Goal: Find specific page/section: Find specific page/section

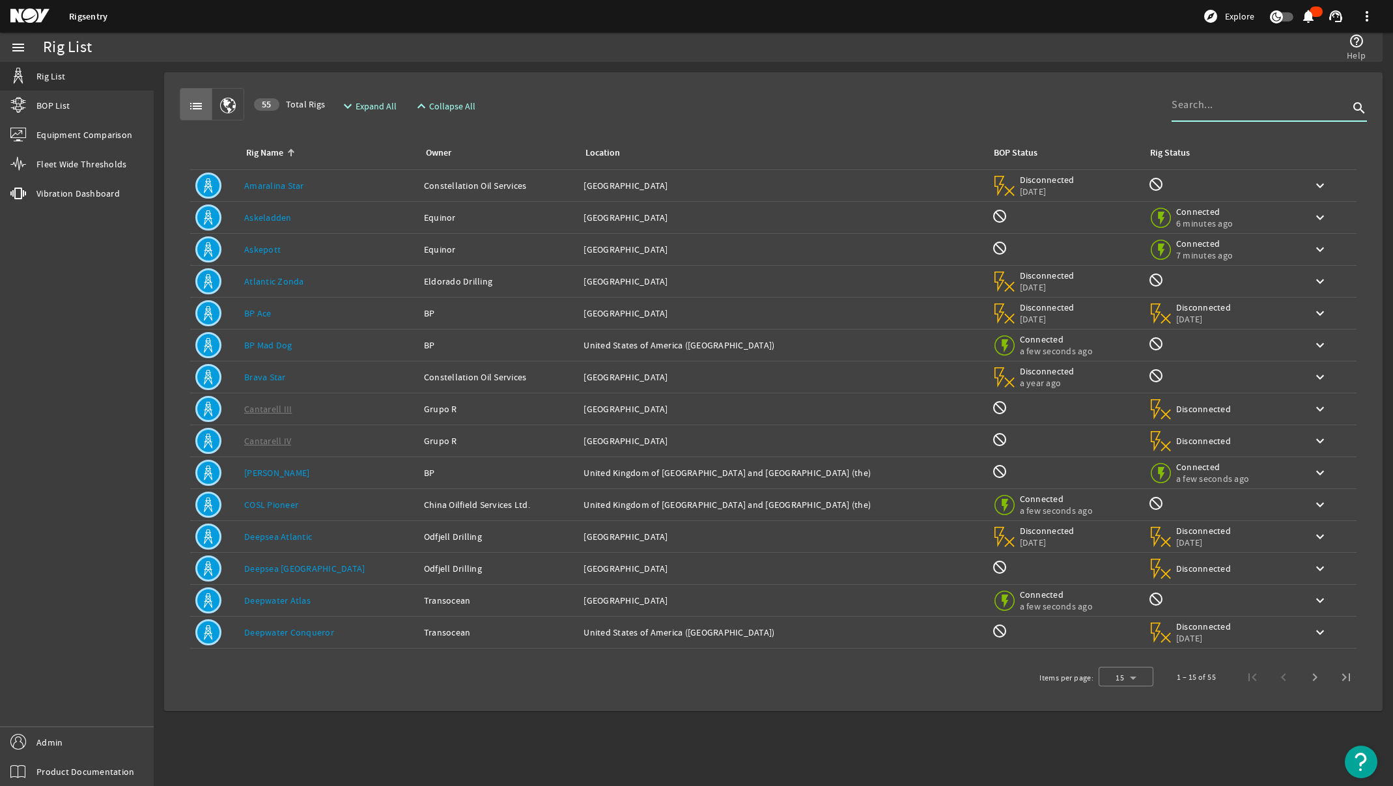
click at [1206, 104] on input at bounding box center [1260, 105] width 177 height 16
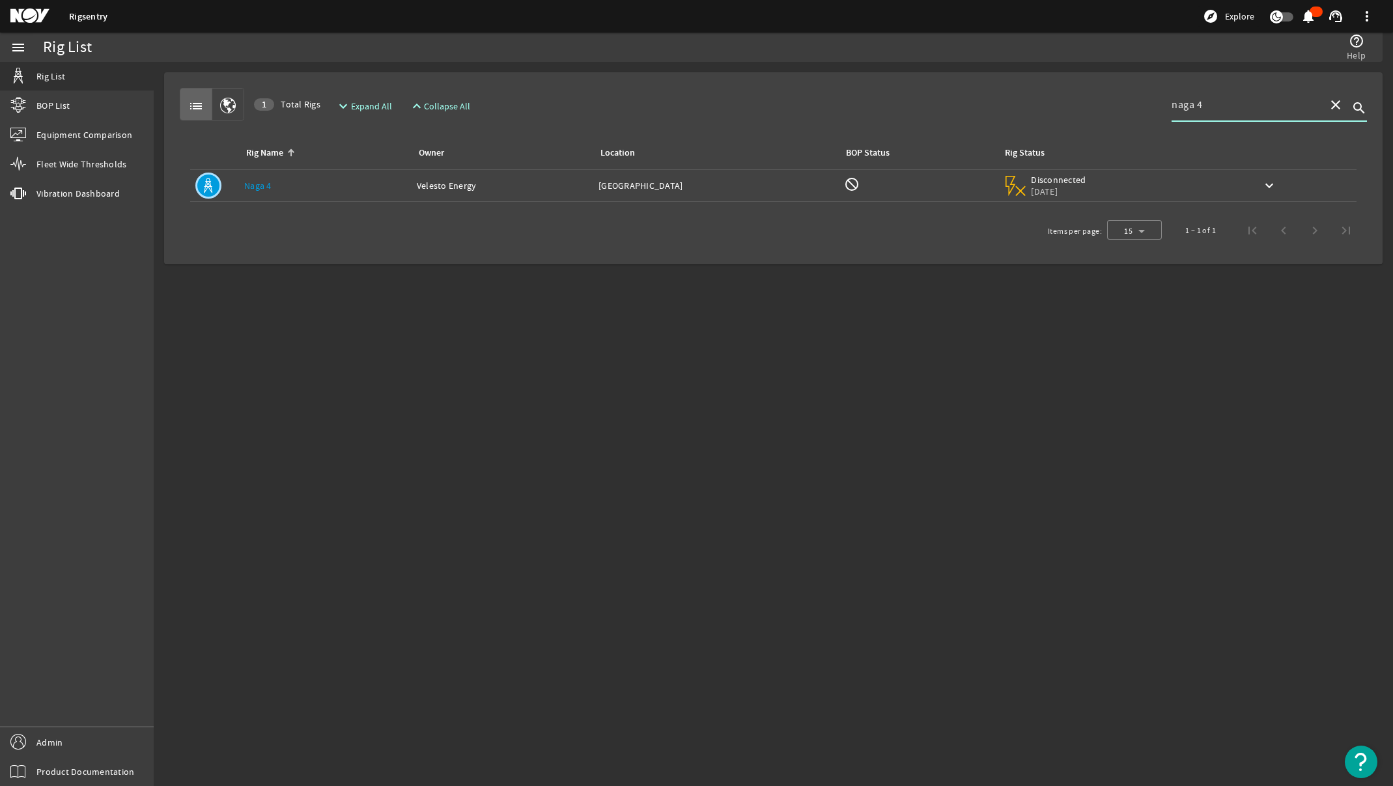
type input "naga 4"
click at [229, 185] on rigsentry-circle-icon at bounding box center [214, 186] width 38 height 26
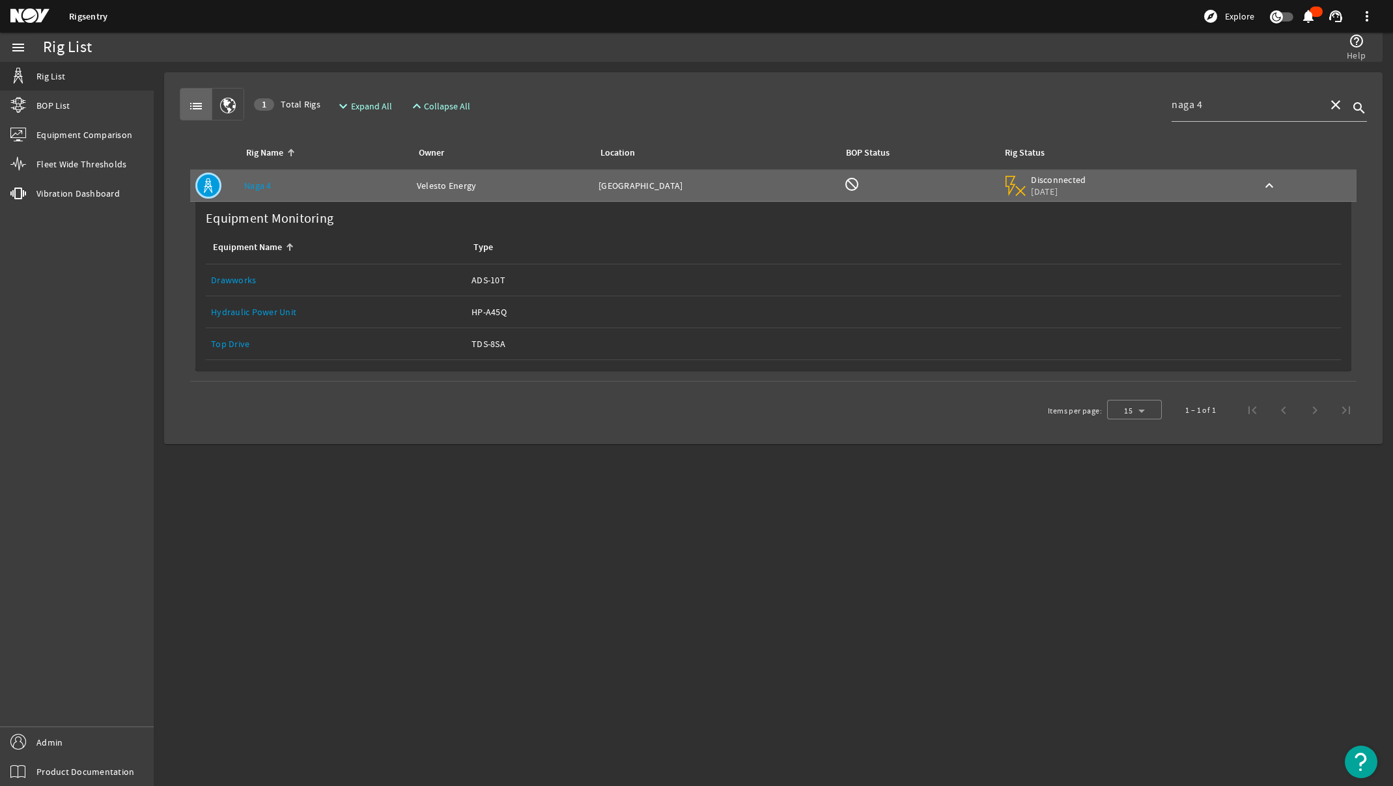
click at [237, 282] on link "Drawworks" at bounding box center [233, 280] width 45 height 12
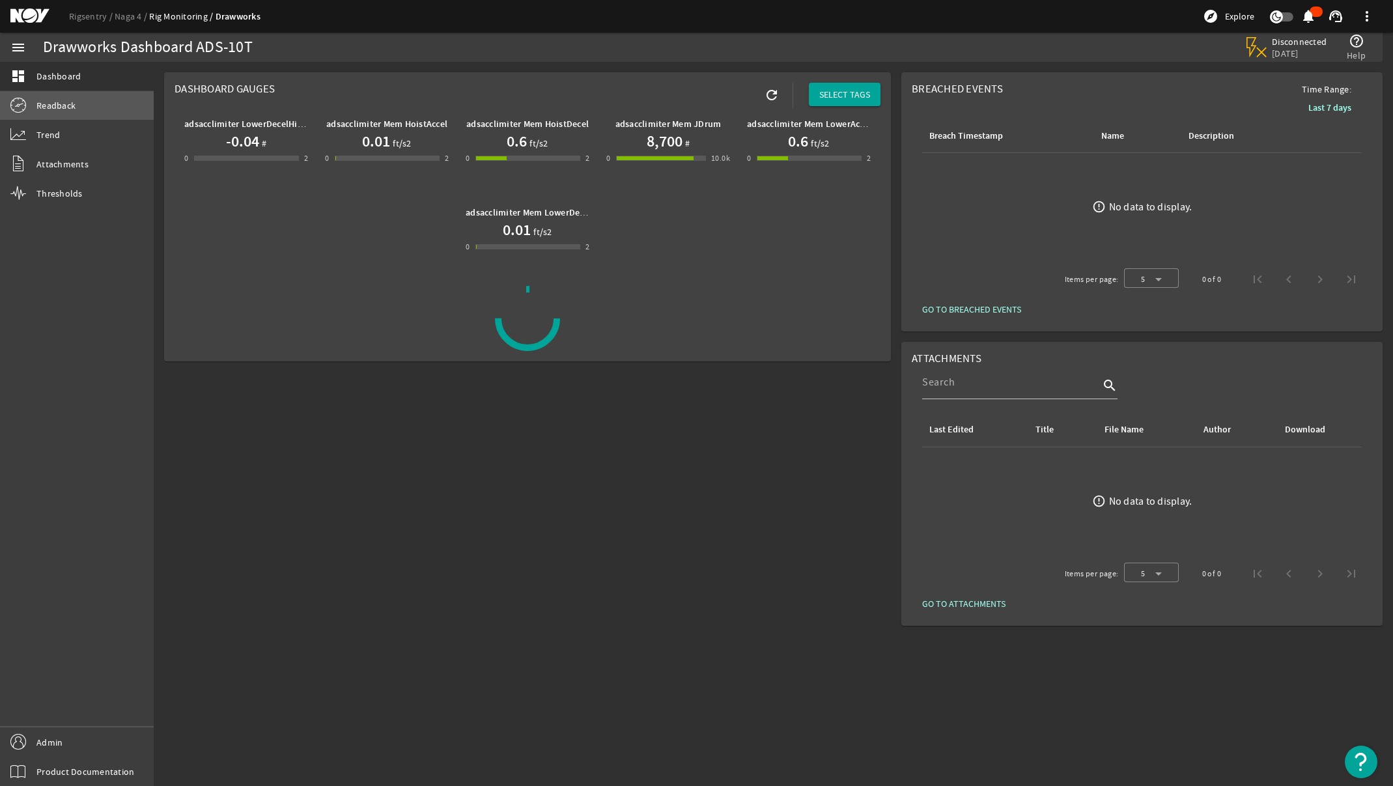
click at [44, 105] on span "Readback" at bounding box center [55, 105] width 39 height 13
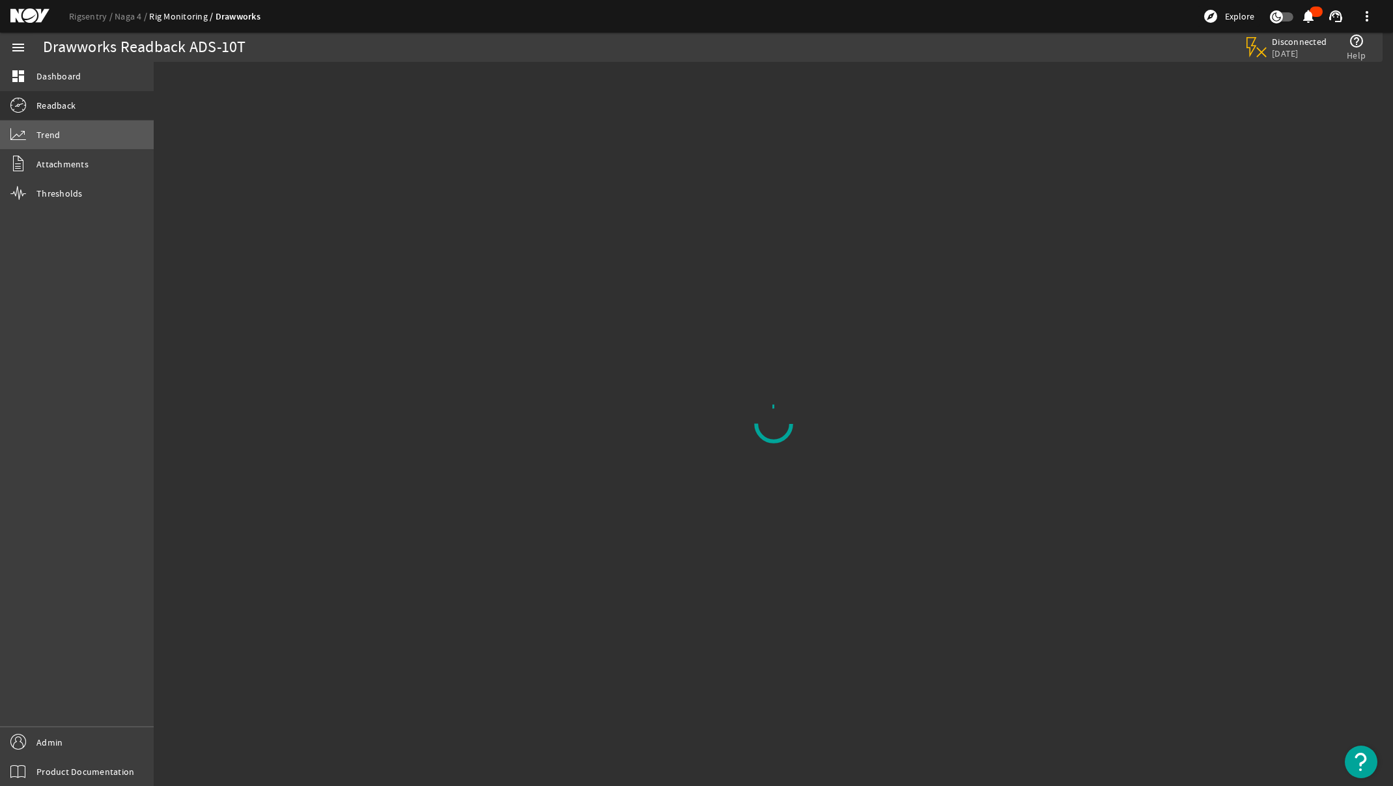
click at [36, 145] on link "Trend" at bounding box center [77, 135] width 154 height 29
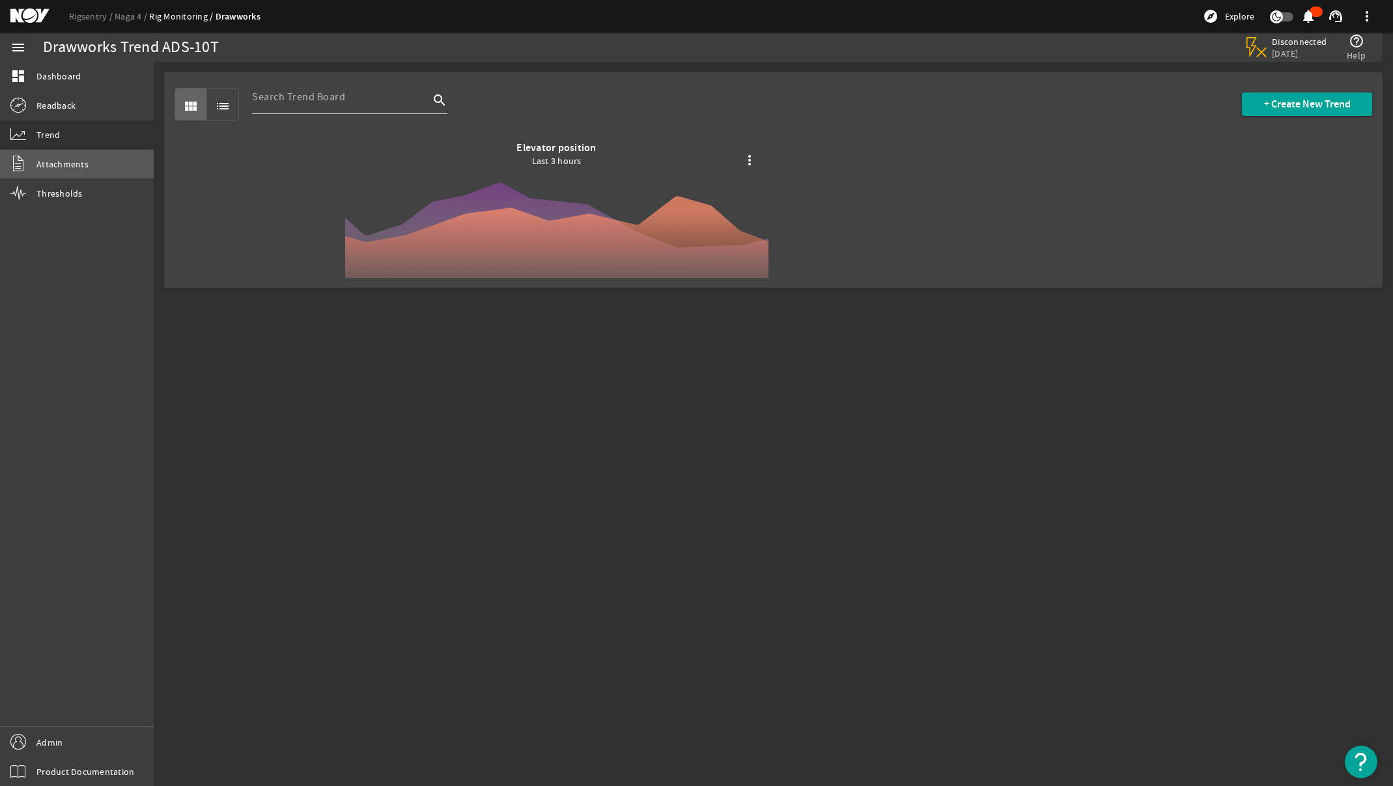
click at [52, 172] on link "Attachments" at bounding box center [77, 164] width 154 height 29
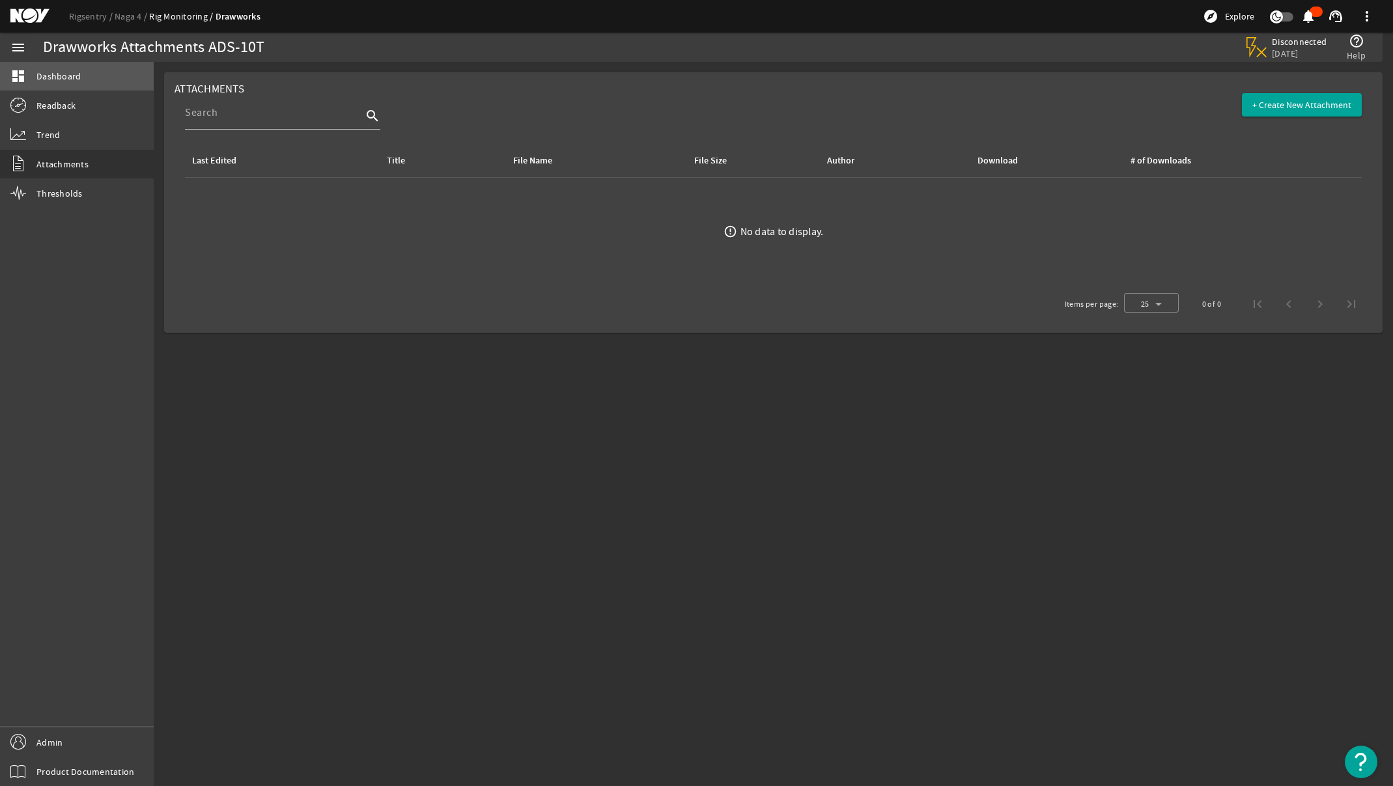
click at [48, 89] on link "dashboard Dashboard" at bounding box center [77, 76] width 154 height 29
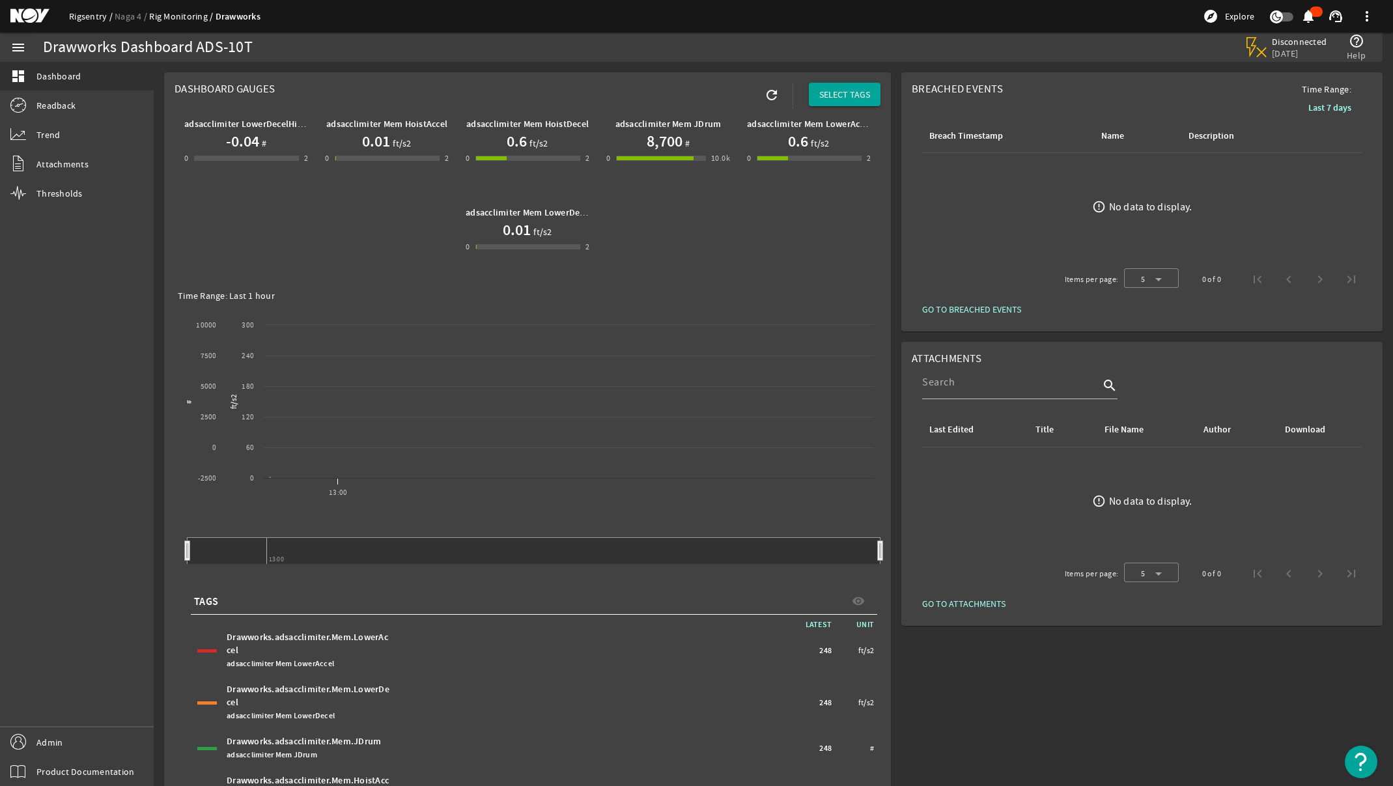
click at [94, 19] on link "Rigsentry" at bounding box center [92, 16] width 46 height 12
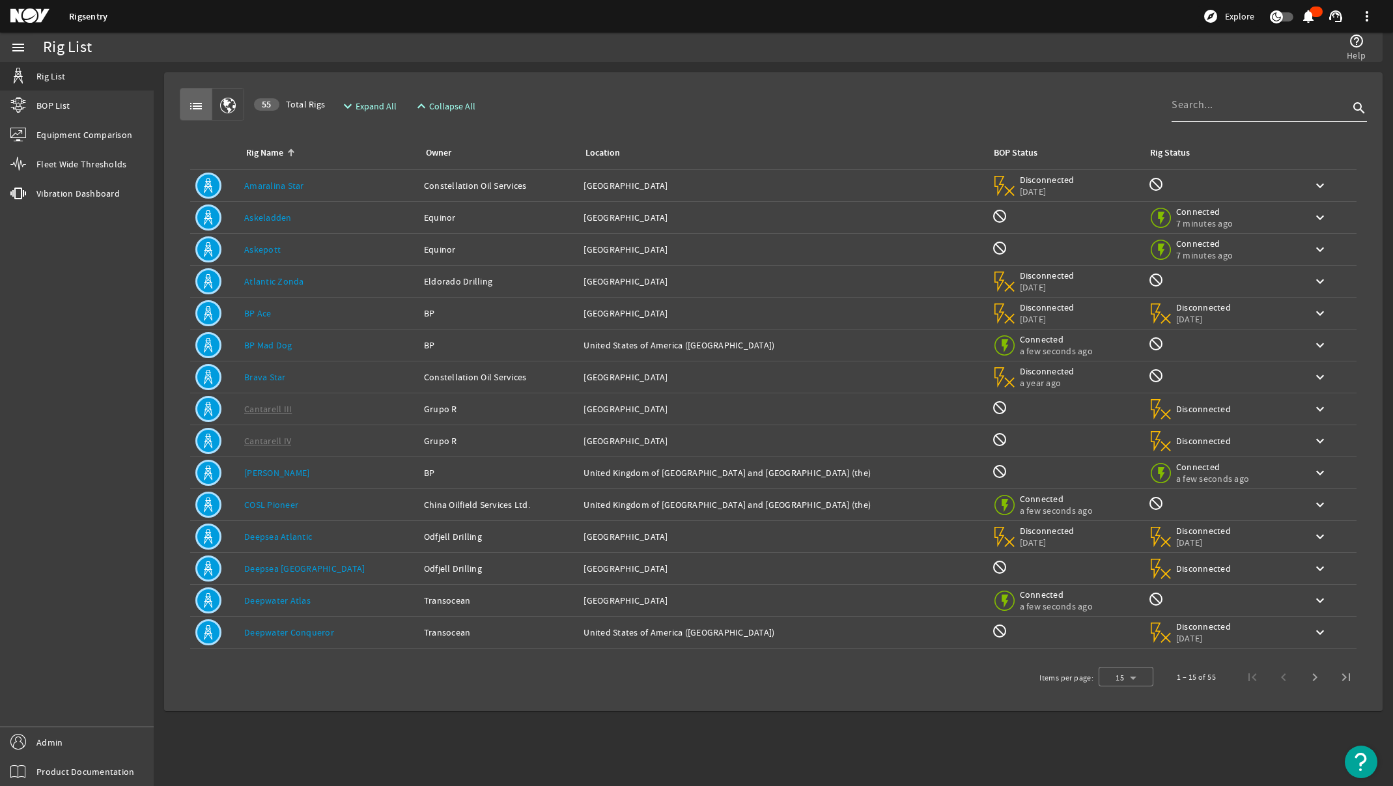
click at [1216, 117] on div at bounding box center [1260, 105] width 177 height 34
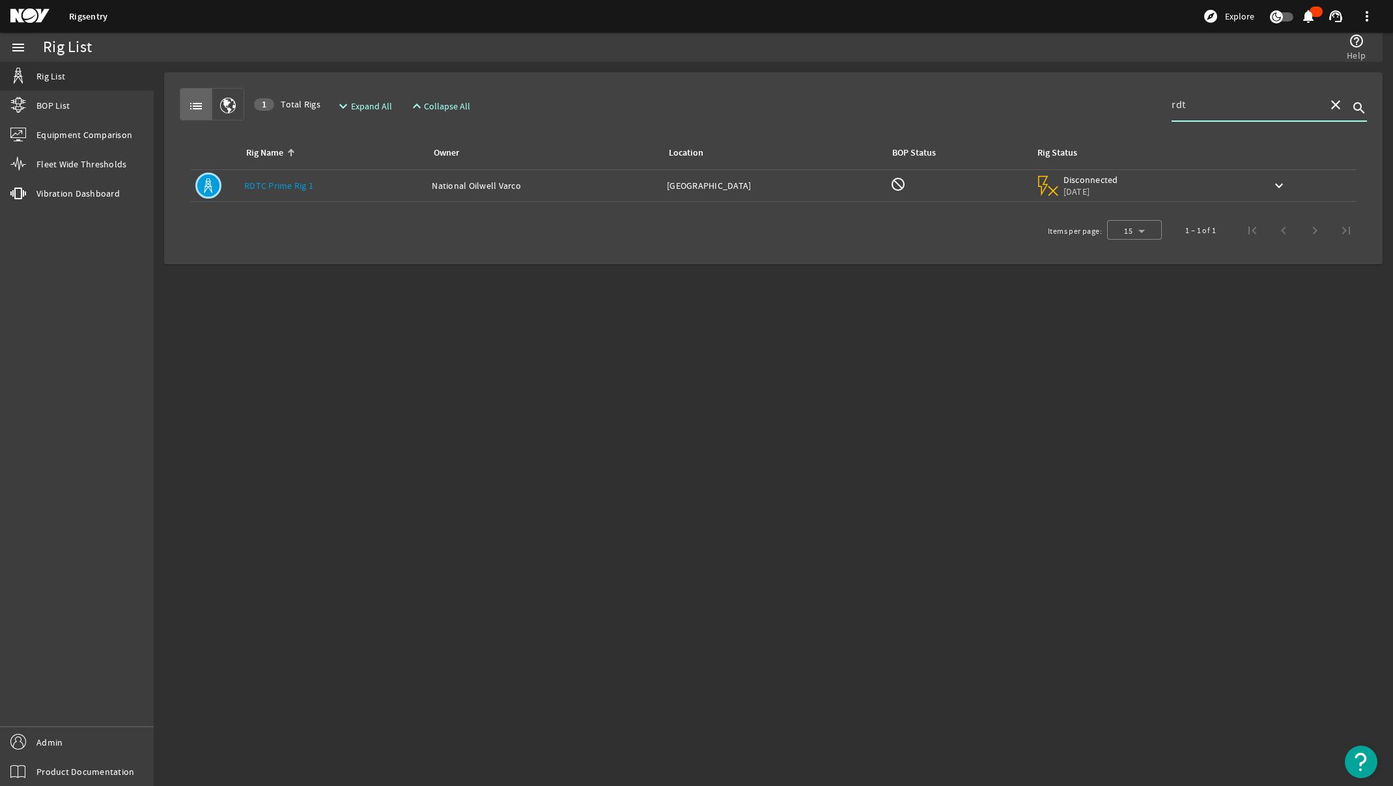
type input "rdt"
click at [289, 204] on table "Rig Name Owner Location BOP Status Rig Status Rig Name: RDTC Prime Rig 1 Owner:…" at bounding box center [774, 174] width 1188 height 76
click at [292, 190] on link "RDTC Prime Rig 1" at bounding box center [278, 186] width 69 height 12
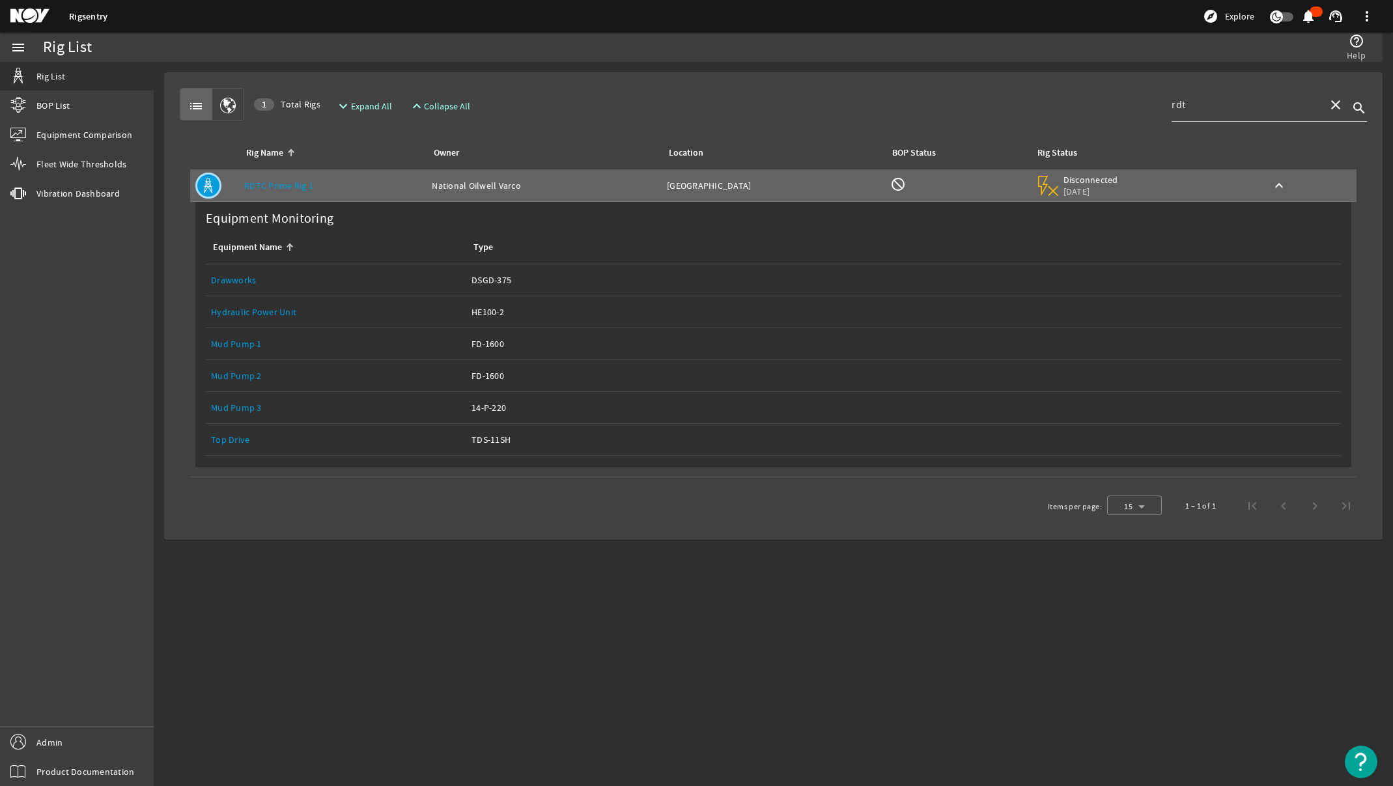
click at [233, 280] on link "Drawworks" at bounding box center [233, 280] width 45 height 12
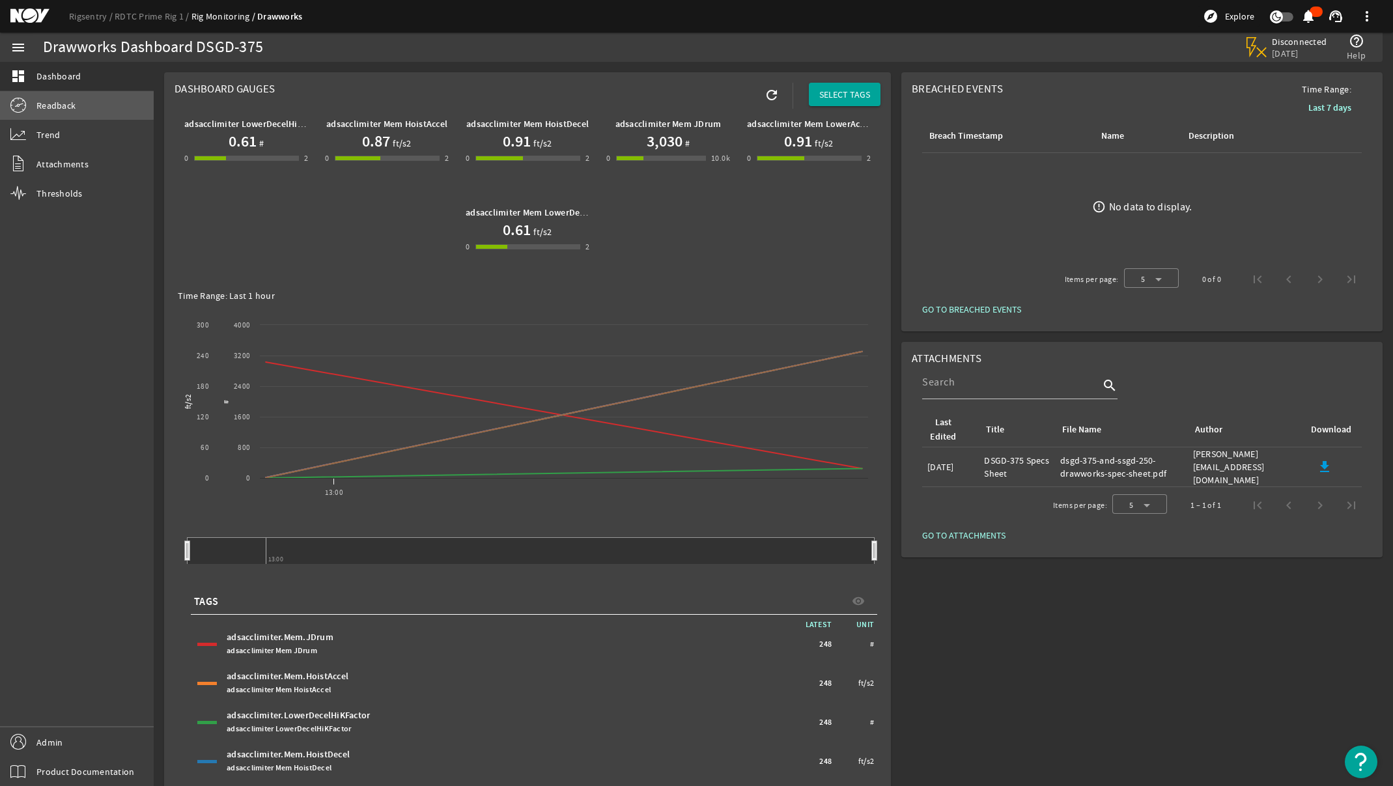
click at [40, 103] on span "Readback" at bounding box center [55, 105] width 39 height 13
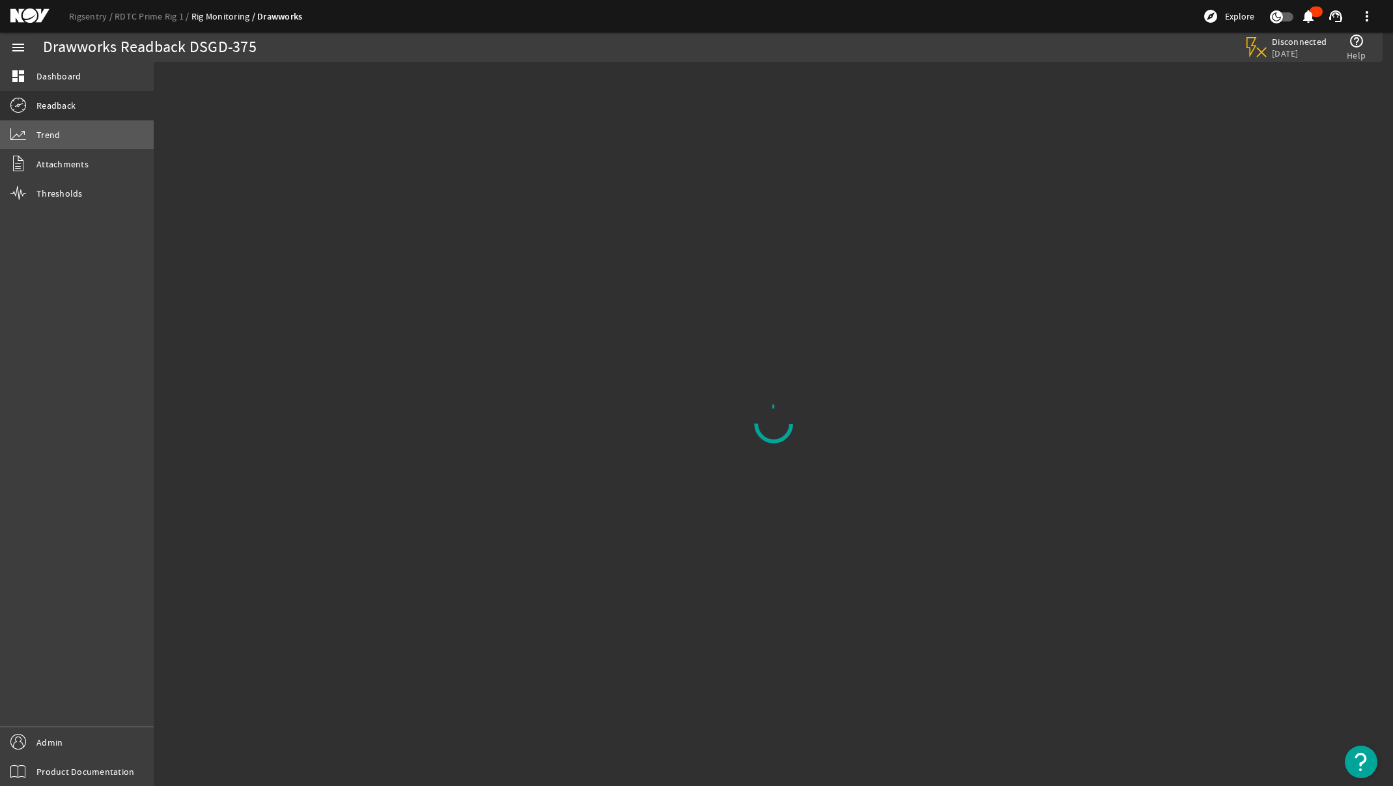
click at [40, 132] on span "Trend" at bounding box center [47, 134] width 23 height 13
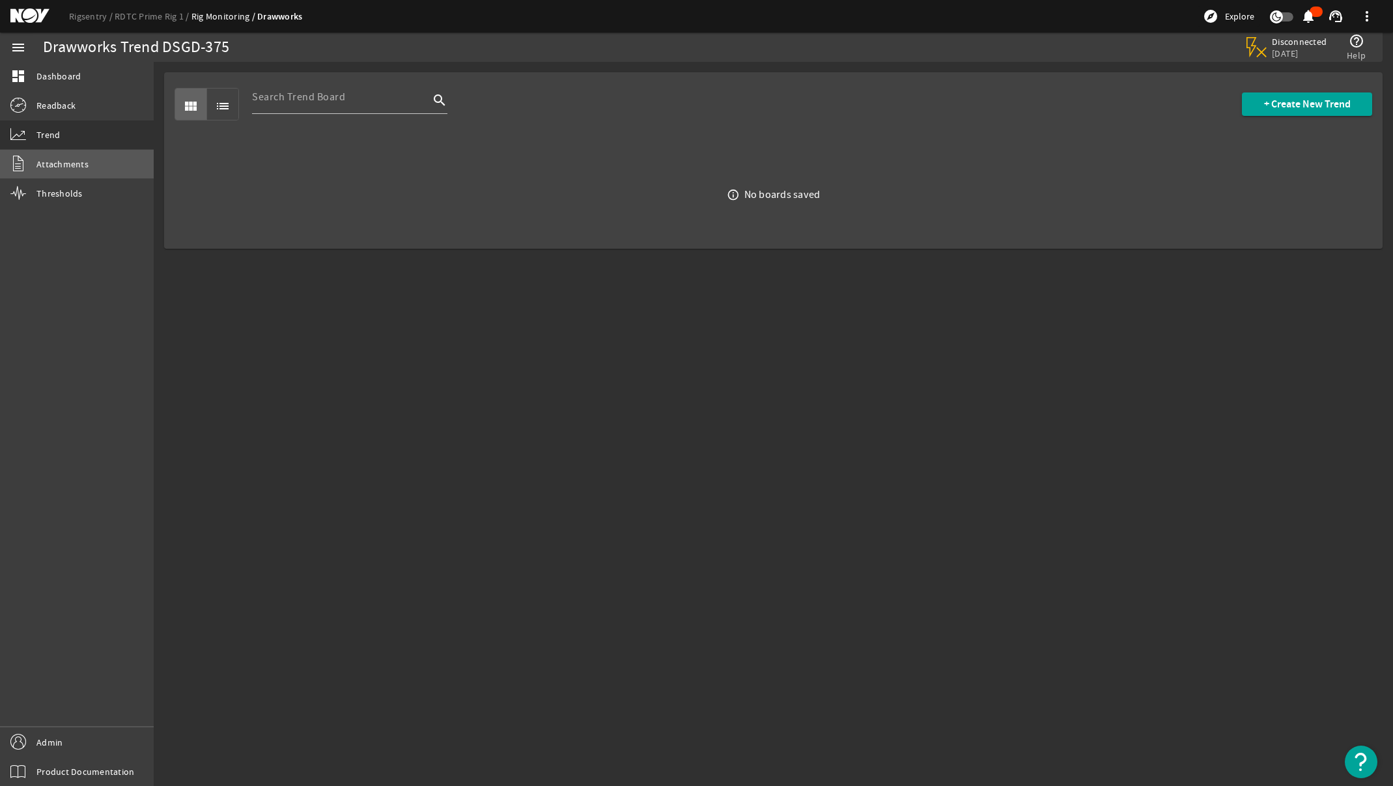
click at [54, 168] on span "Attachments" at bounding box center [62, 164] width 52 height 13
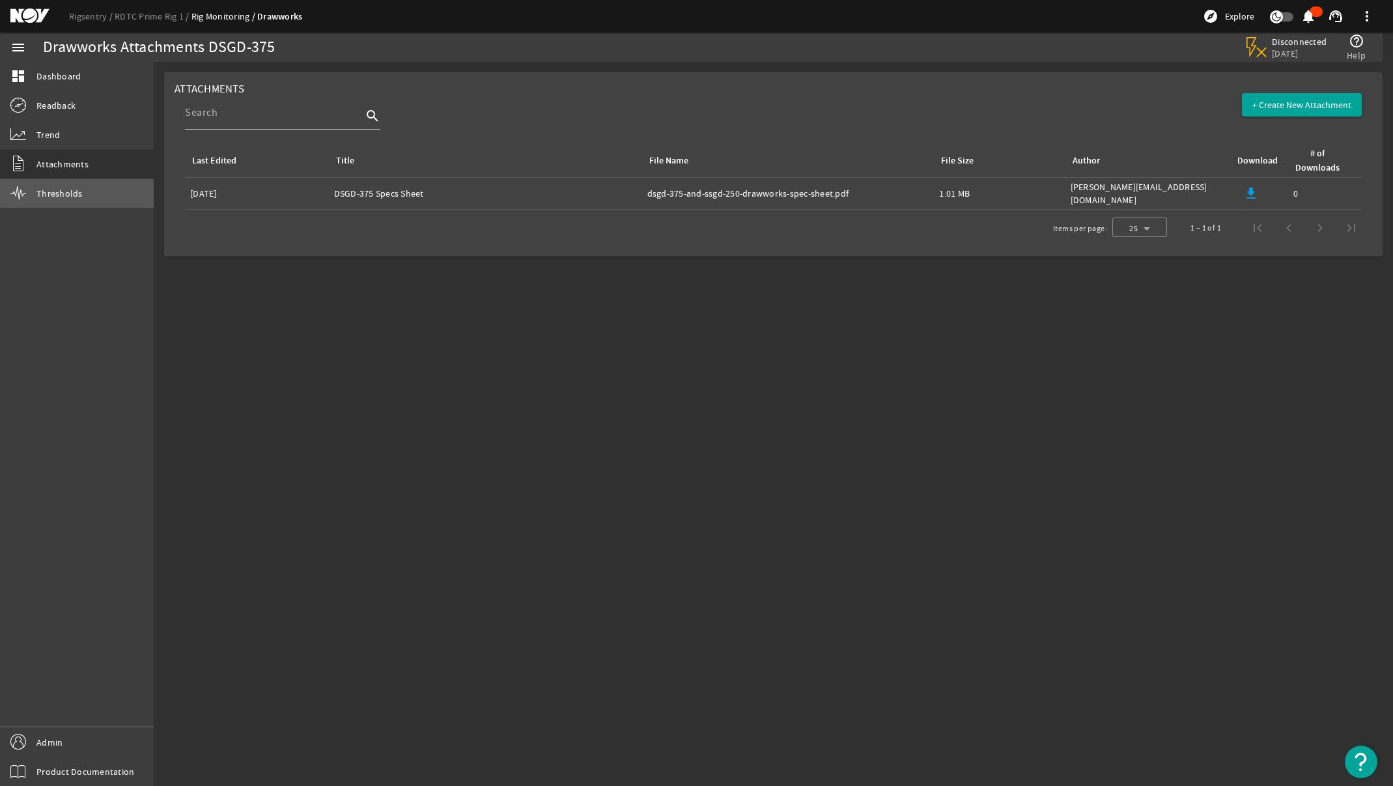
click at [53, 201] on link "Thresholds" at bounding box center [77, 193] width 154 height 29
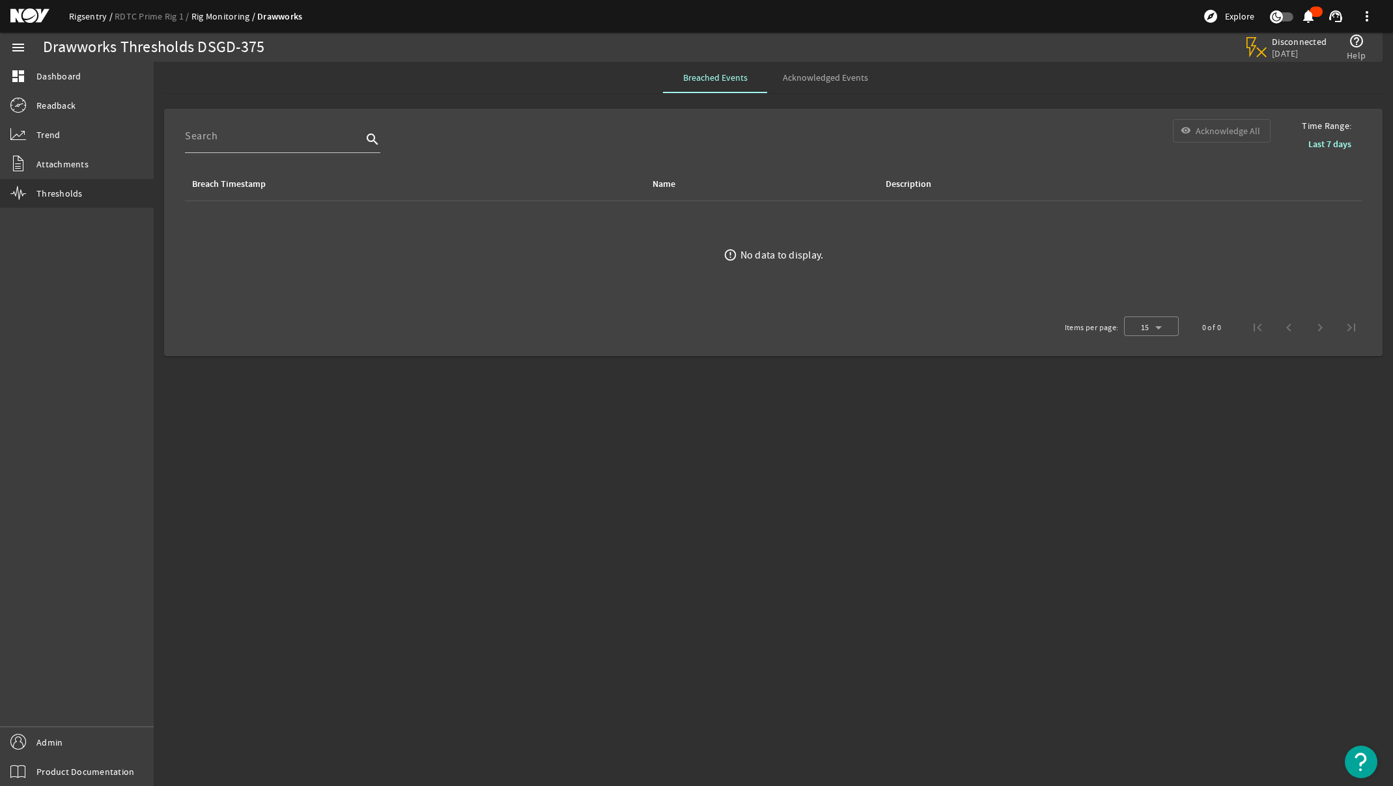
click at [85, 19] on link "Rigsentry" at bounding box center [92, 16] width 46 height 12
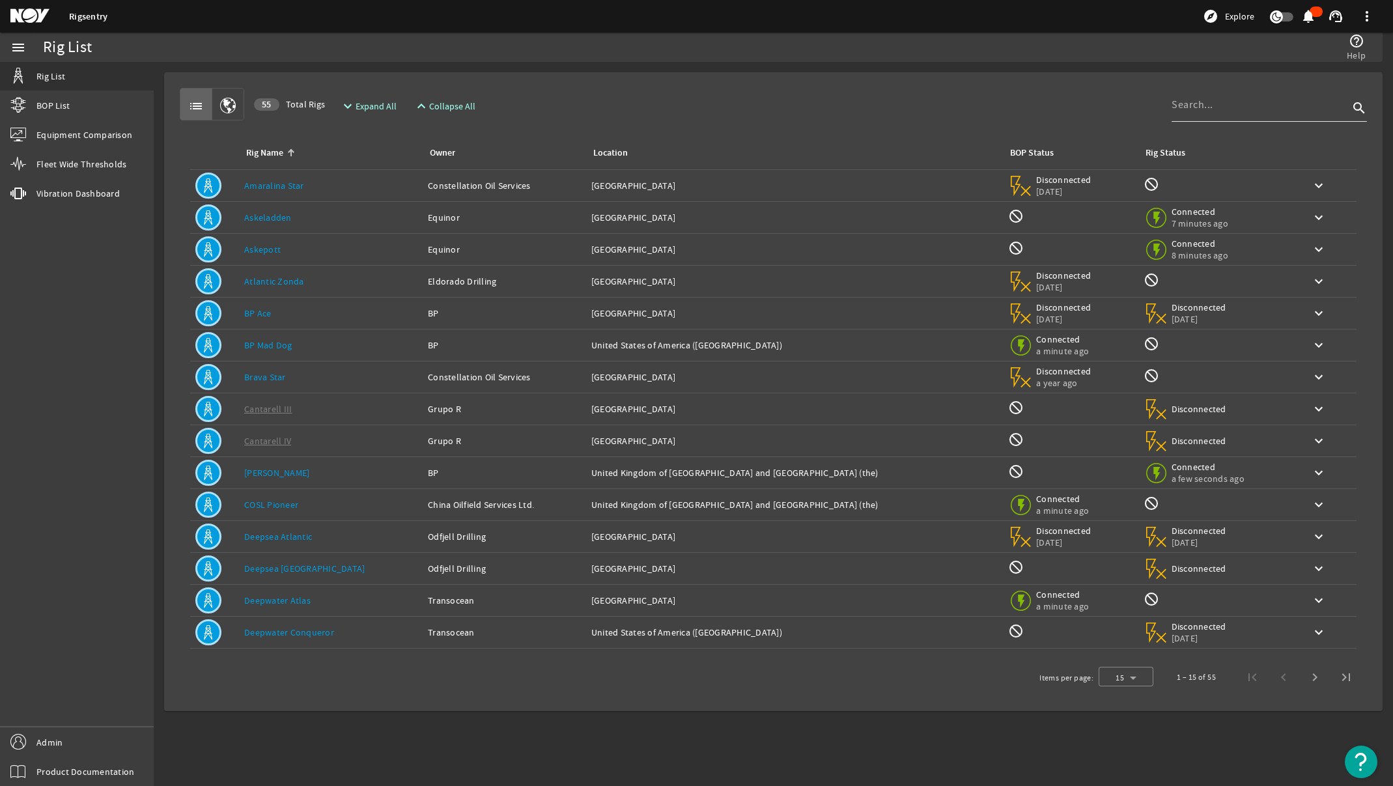
click at [1246, 117] on div at bounding box center [1260, 105] width 177 height 34
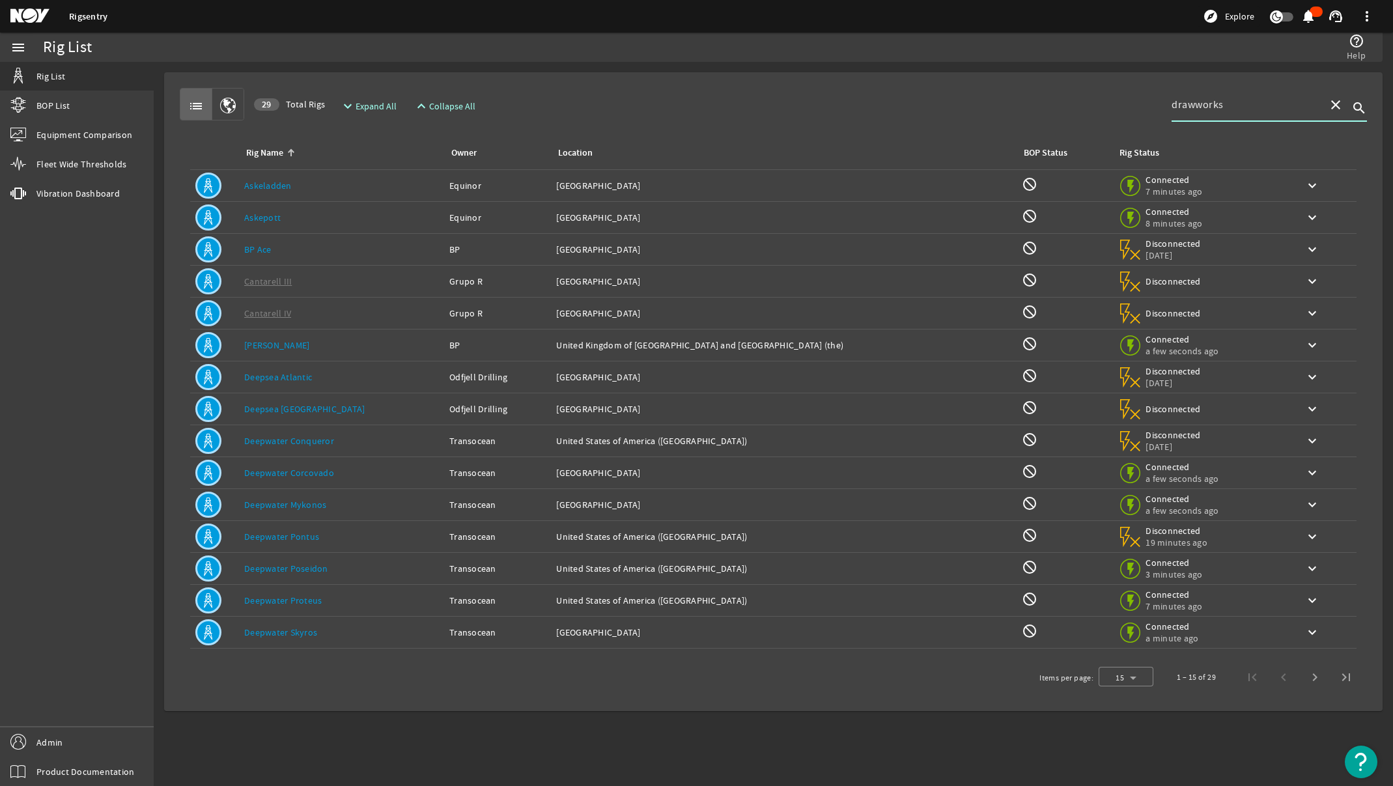
type input "drawworks"
click at [791, 629] on div "Location: [GEOGRAPHIC_DATA]" at bounding box center [783, 632] width 455 height 13
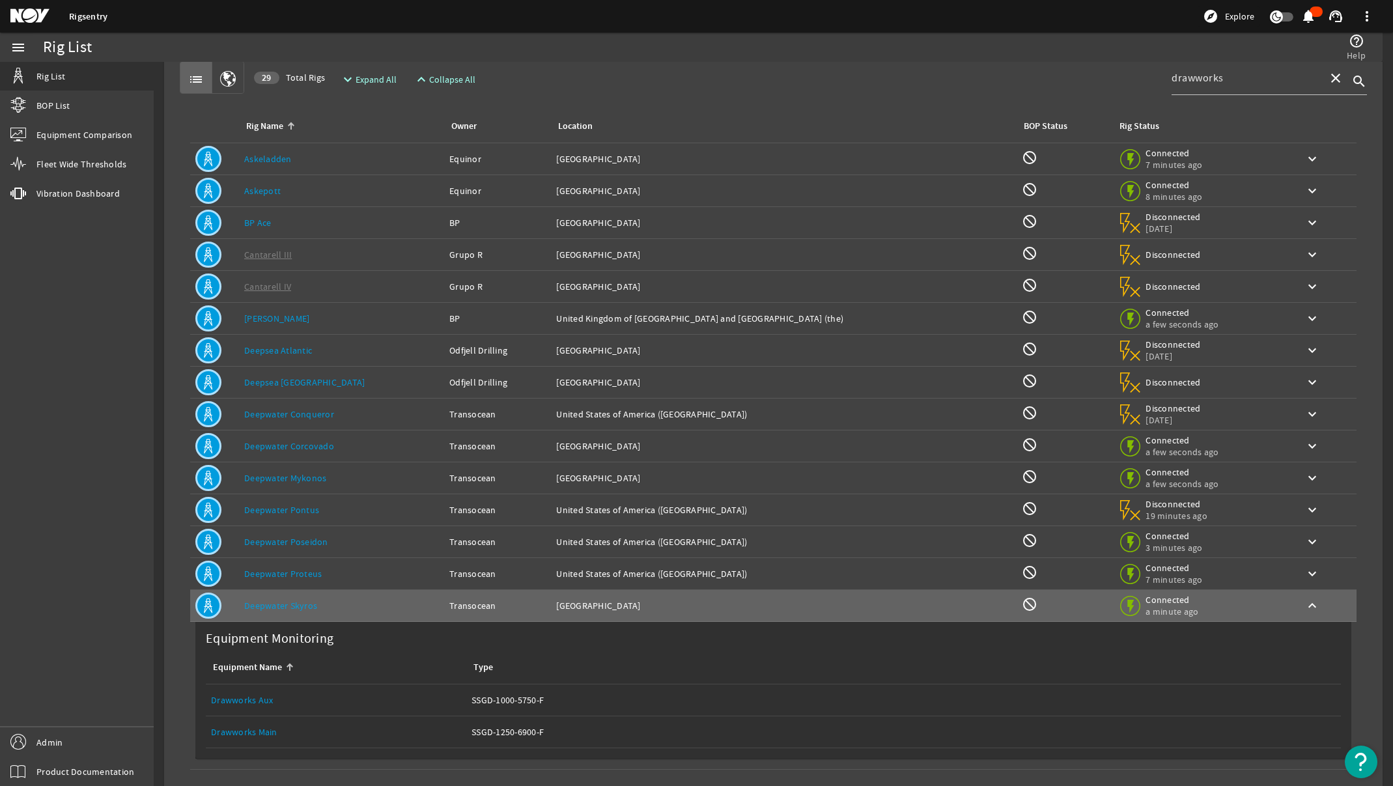
scroll to position [28, 0]
click at [237, 739] on link "Equipment Name: Drawworks Main" at bounding box center [336, 730] width 250 height 31
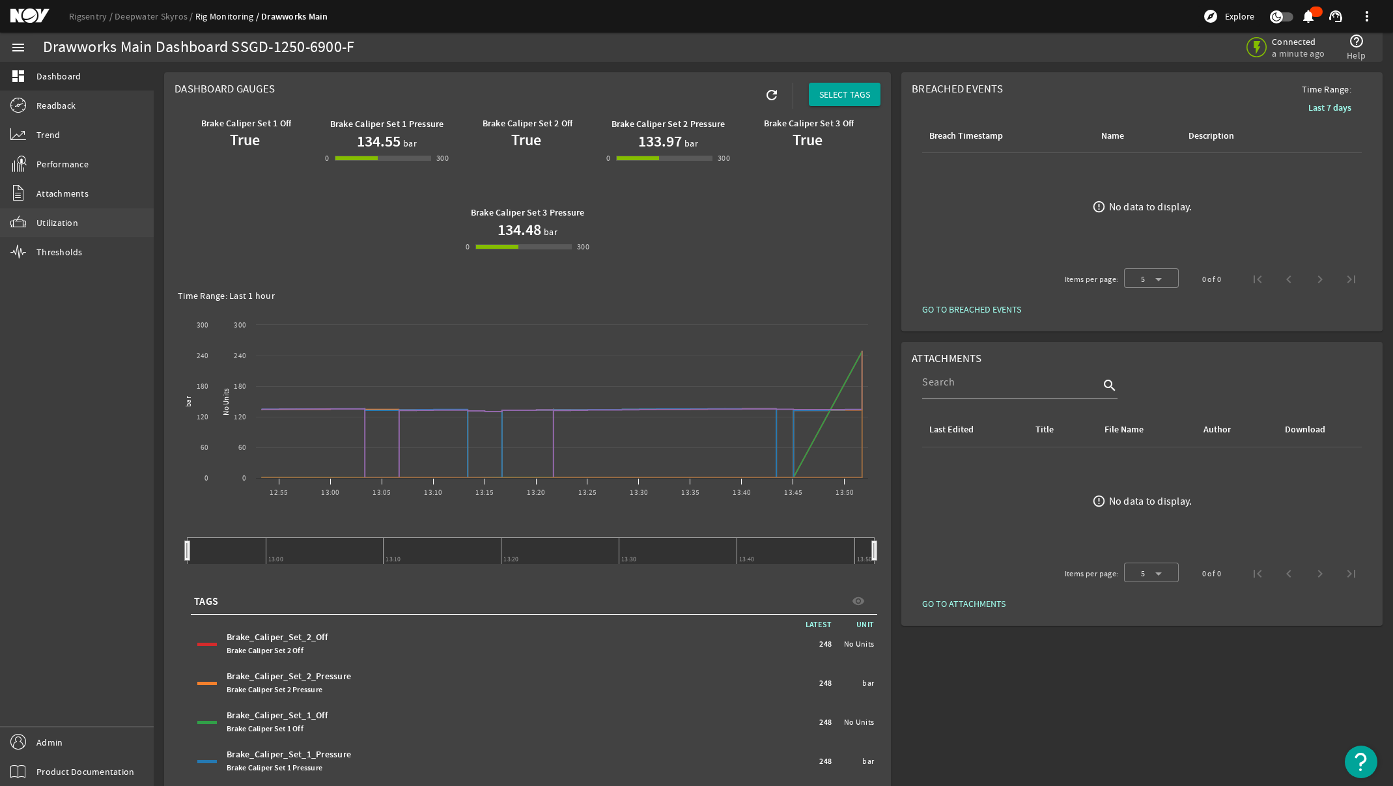
click at [53, 231] on link "Utilization" at bounding box center [77, 222] width 154 height 29
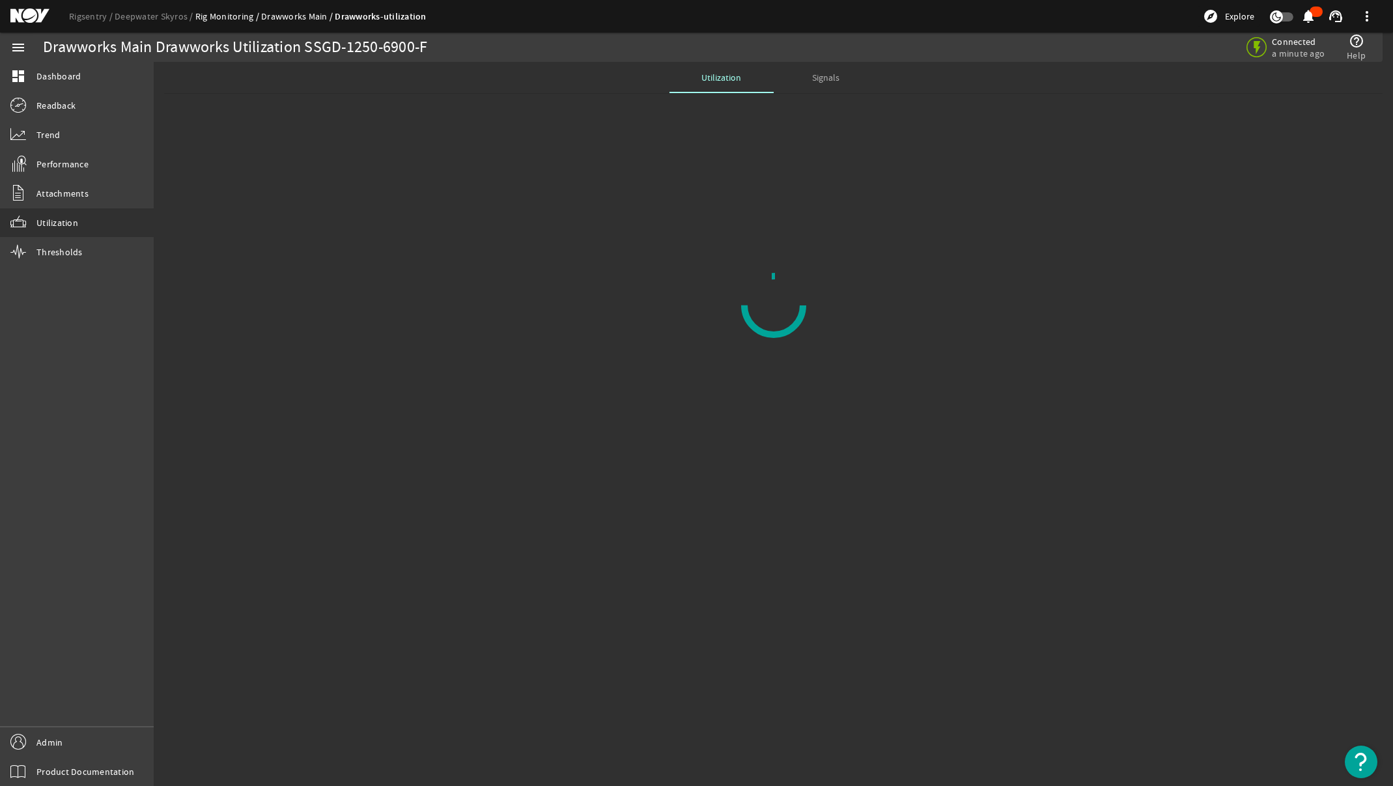
click at [109, 479] on div "menu dashboard Dashboard Readback Trend Performance Attachments Utilization Thr…" at bounding box center [77, 410] width 154 height 754
